Goal: Task Accomplishment & Management: Manage account settings

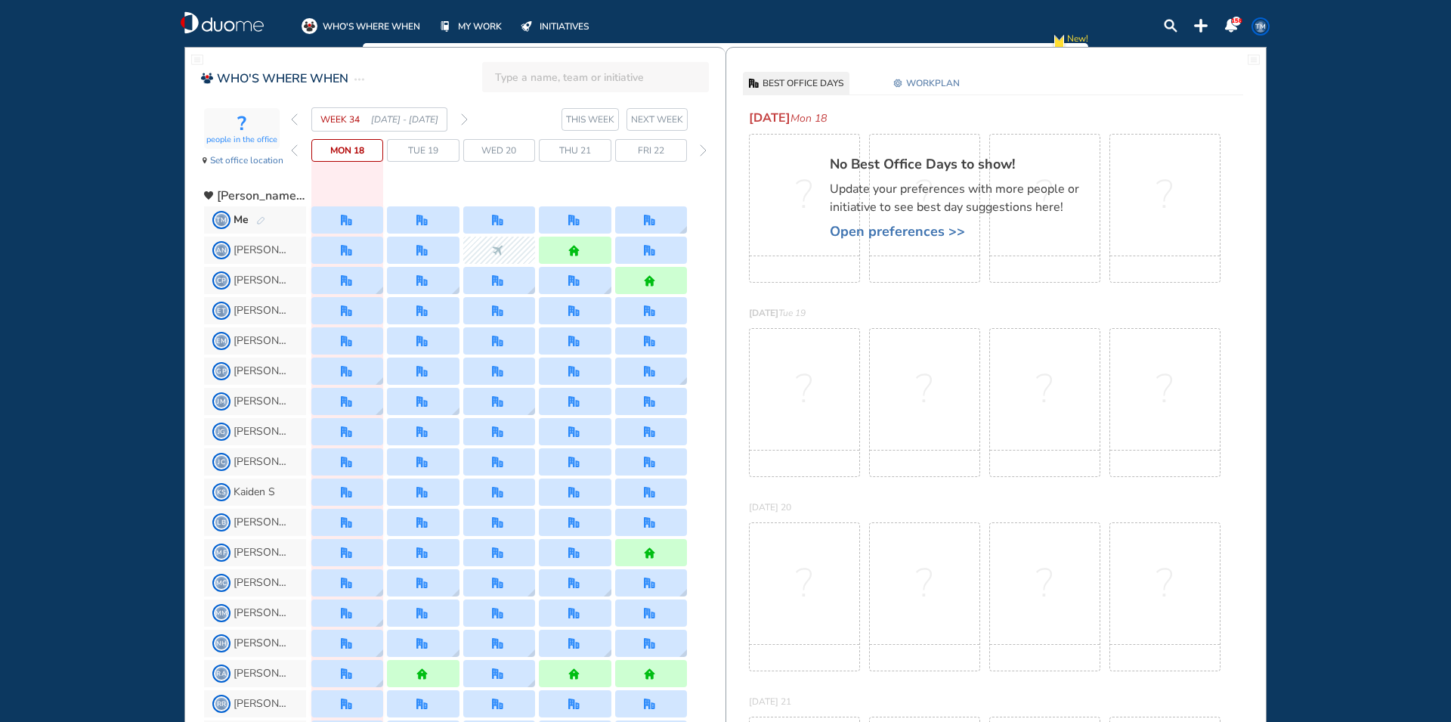
click at [419, 148] on span "Tue 19" at bounding box center [423, 150] width 30 height 15
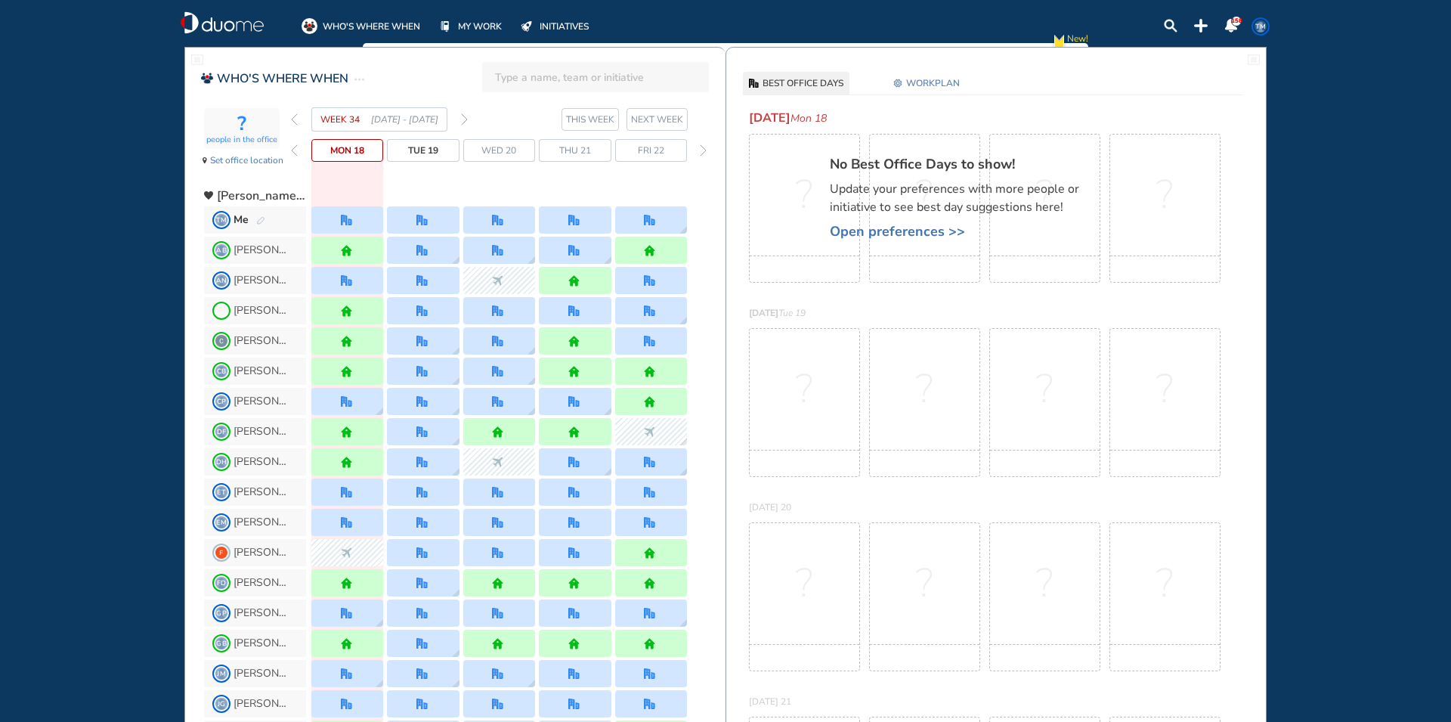
click at [943, 81] on span "WORKPLAN" at bounding box center [933, 83] width 54 height 15
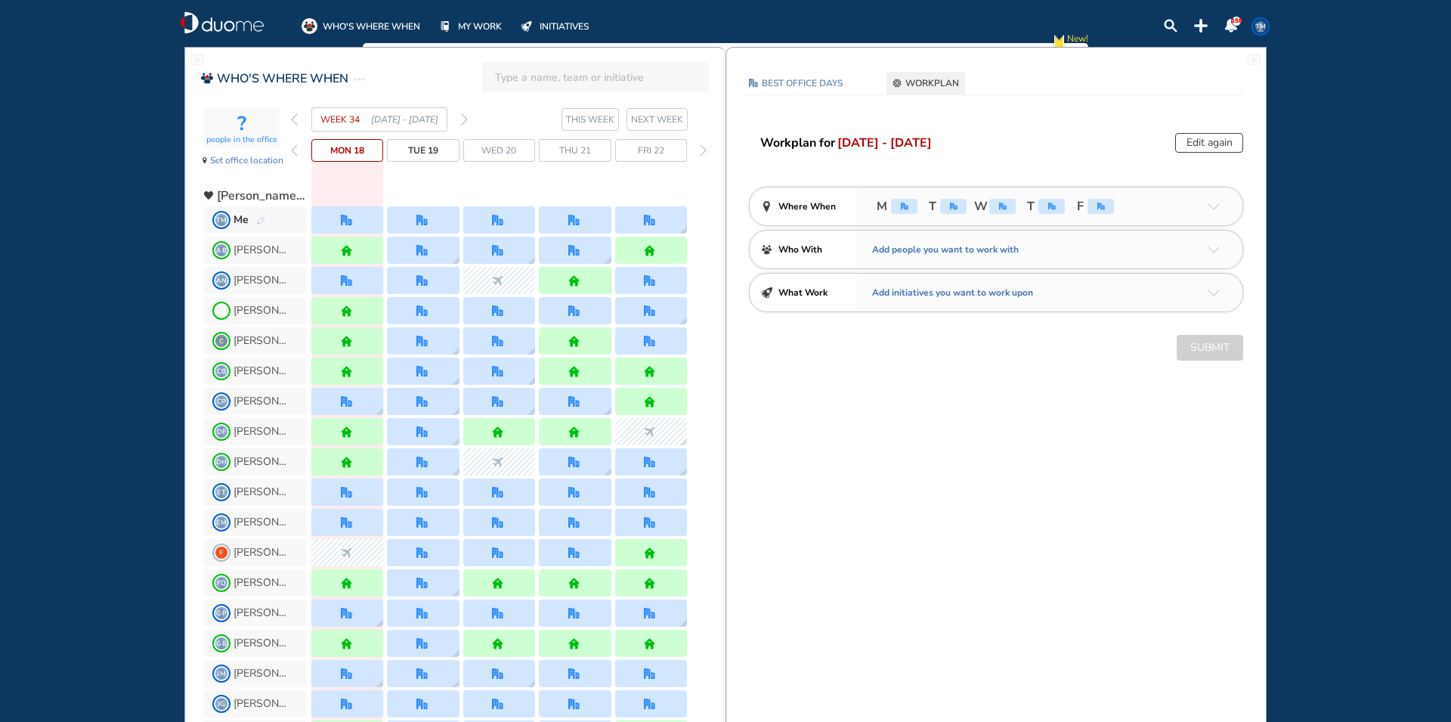
click at [951, 209] on img "office" at bounding box center [954, 207] width 8 height 8
click at [1220, 144] on button "Edit again" at bounding box center [1209, 143] width 68 height 20
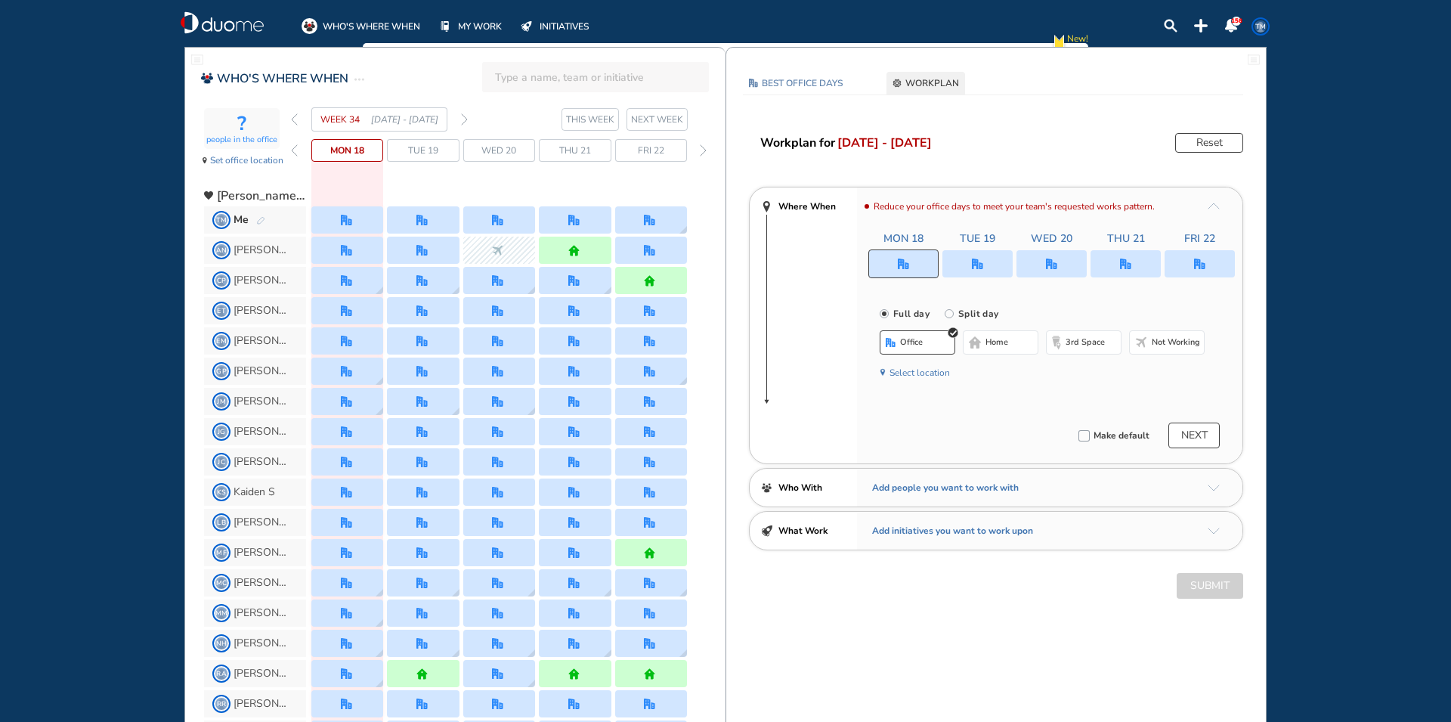
click at [981, 263] on img "office" at bounding box center [977, 263] width 11 height 11
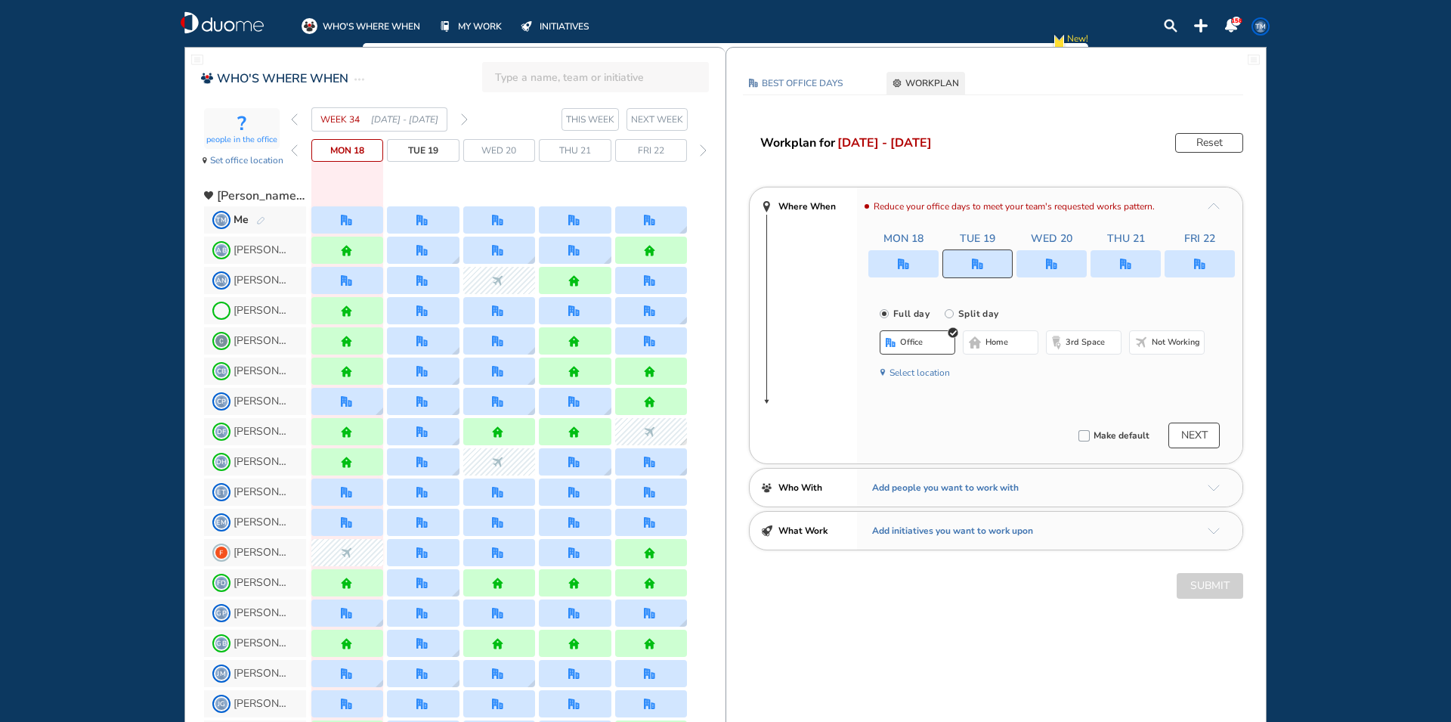
click at [950, 314] on input "Split day" at bounding box center [960, 323] width 30 height 30
radio input "true"
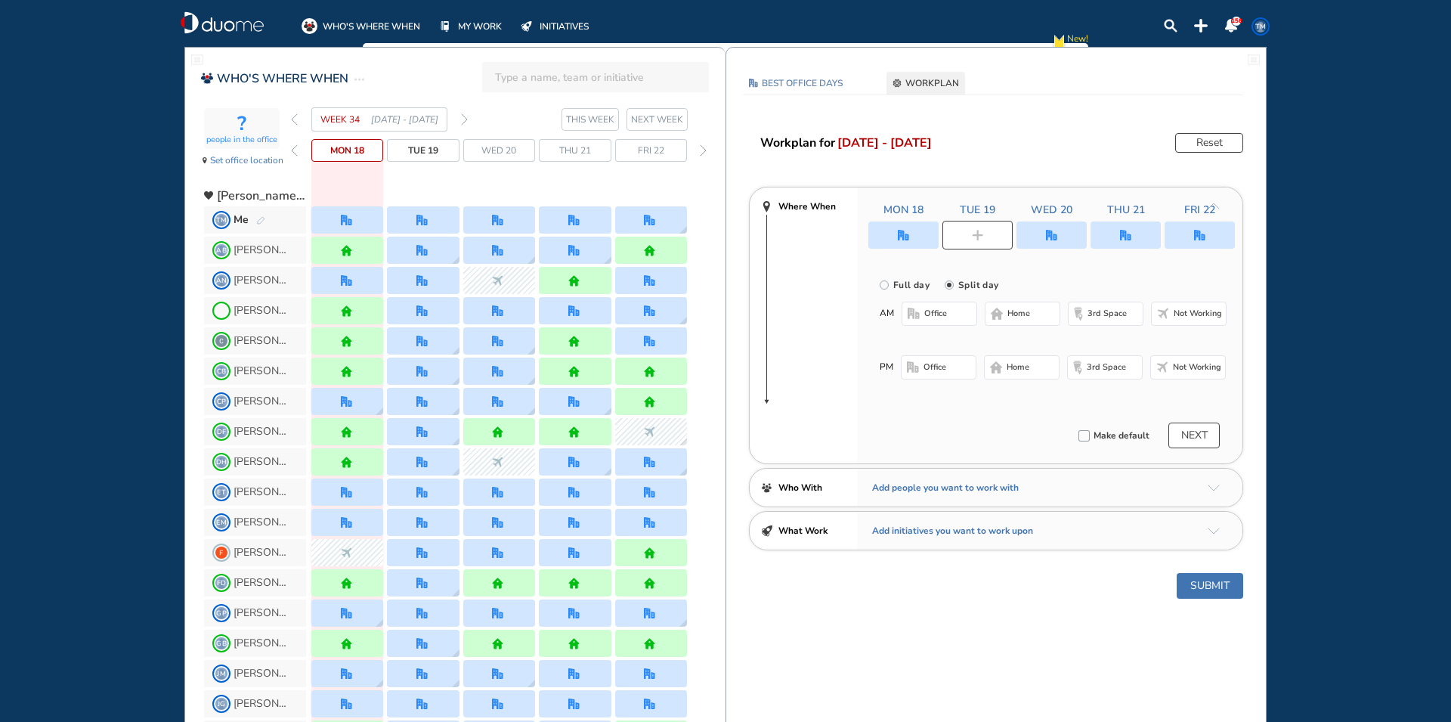
click at [1010, 317] on span "home" at bounding box center [1018, 314] width 23 height 12
click at [918, 372] on img "office-bdbdbd" at bounding box center [913, 367] width 12 height 12
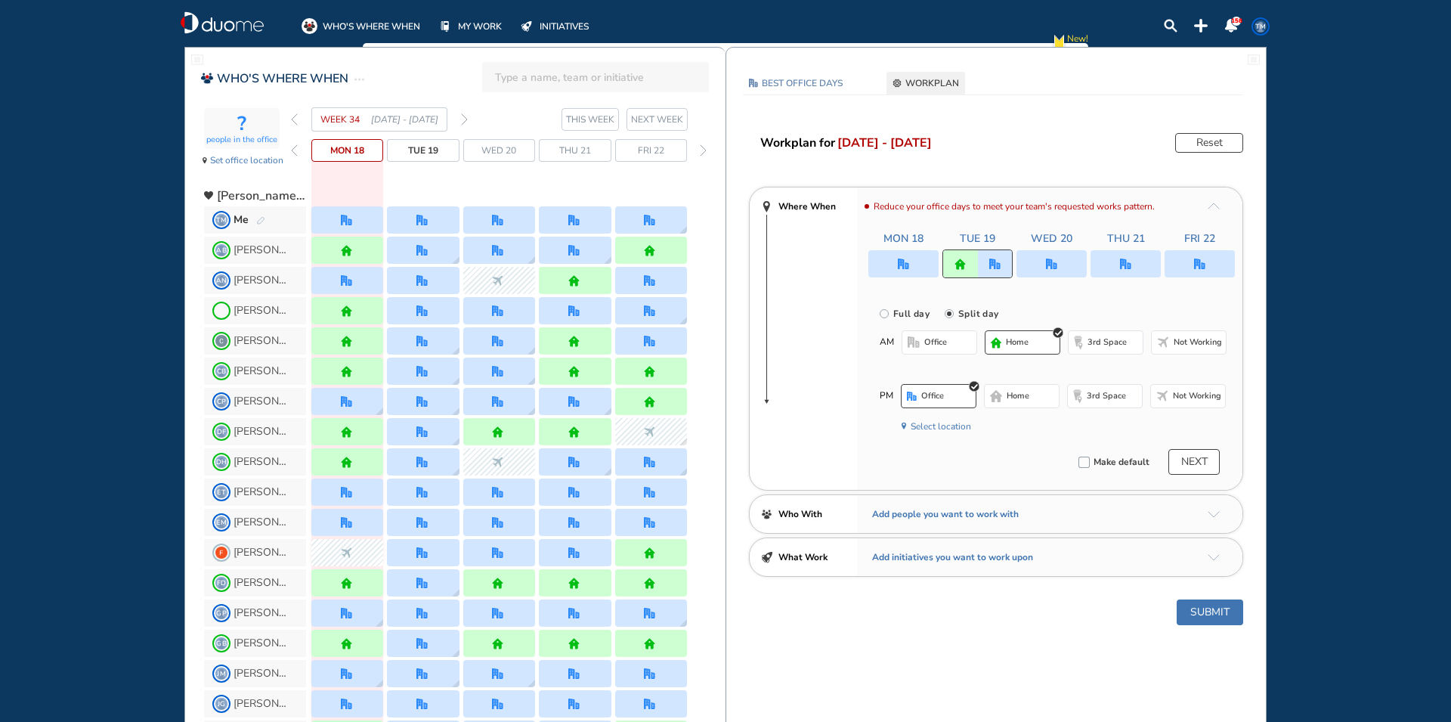
click at [1128, 264] on img "office" at bounding box center [1125, 263] width 11 height 11
radio input "true"
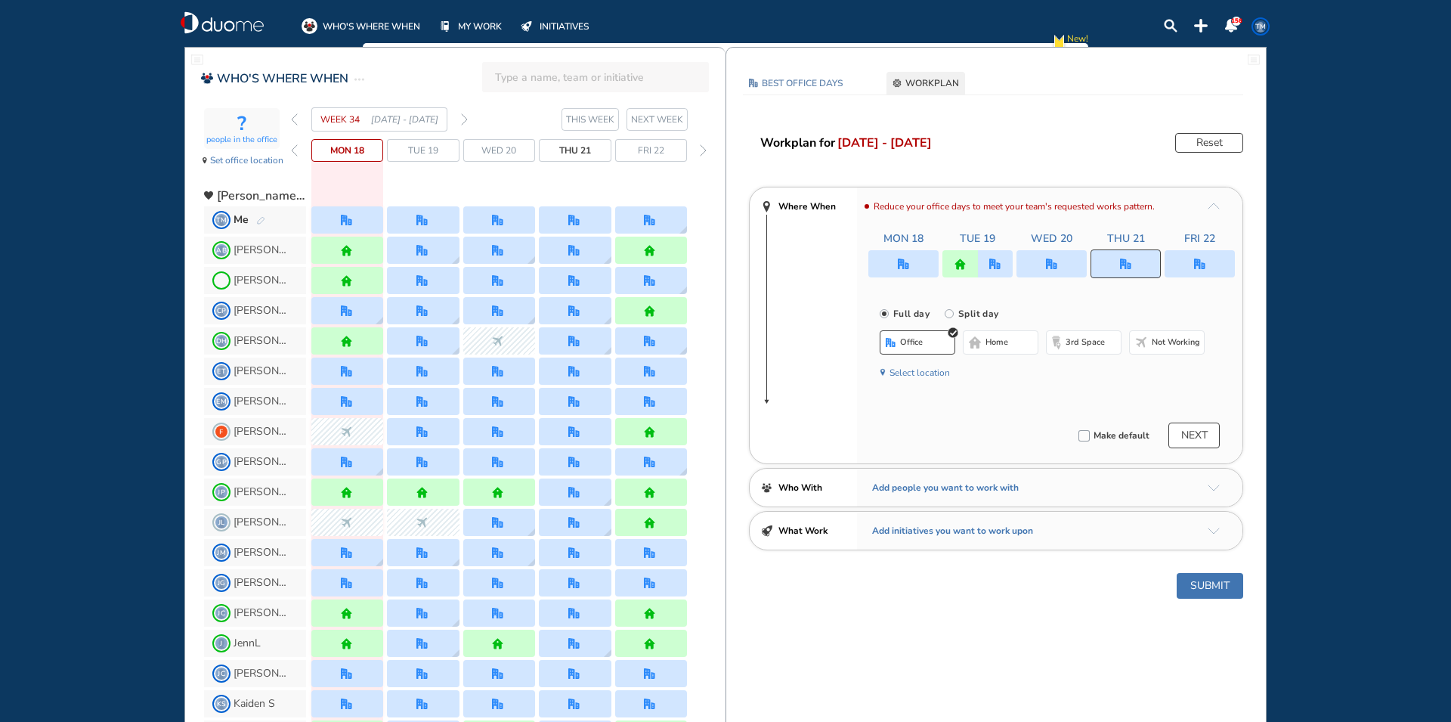
click at [1000, 338] on span "home" at bounding box center [996, 342] width 23 height 12
click at [1219, 587] on button "Submit" at bounding box center [1210, 586] width 66 height 26
